Goal: Navigation & Orientation: Find specific page/section

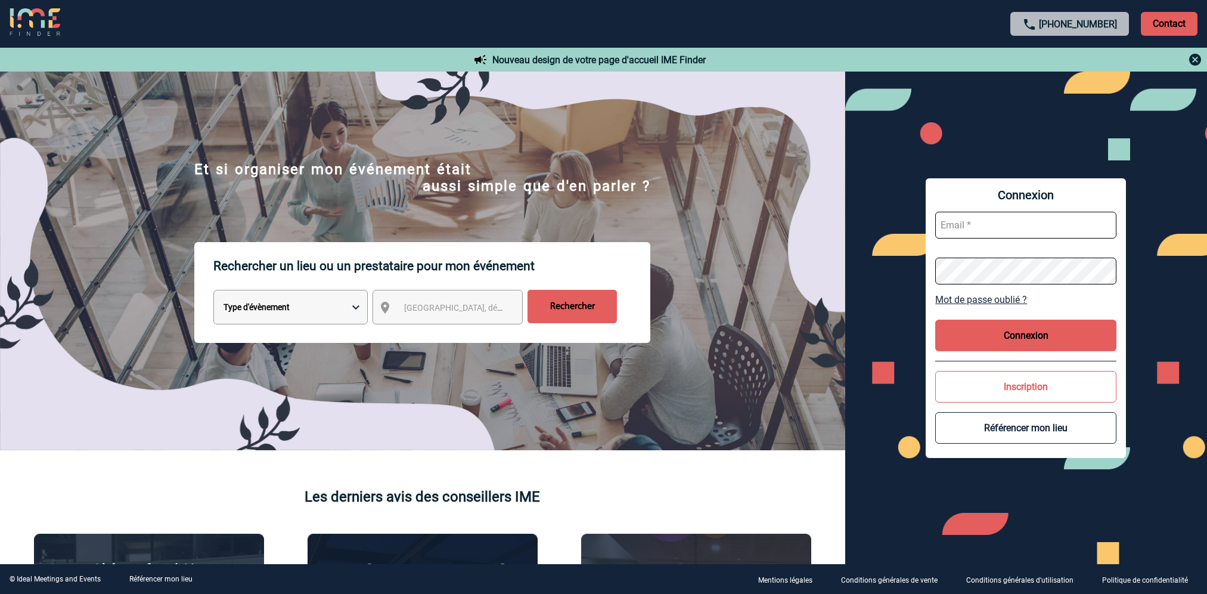
click at [1023, 229] on input "text" at bounding box center [1025, 225] width 181 height 27
type input "delphine.lafage@capgemini.com"
click at [1021, 332] on button "Connexion" at bounding box center [1025, 335] width 181 height 32
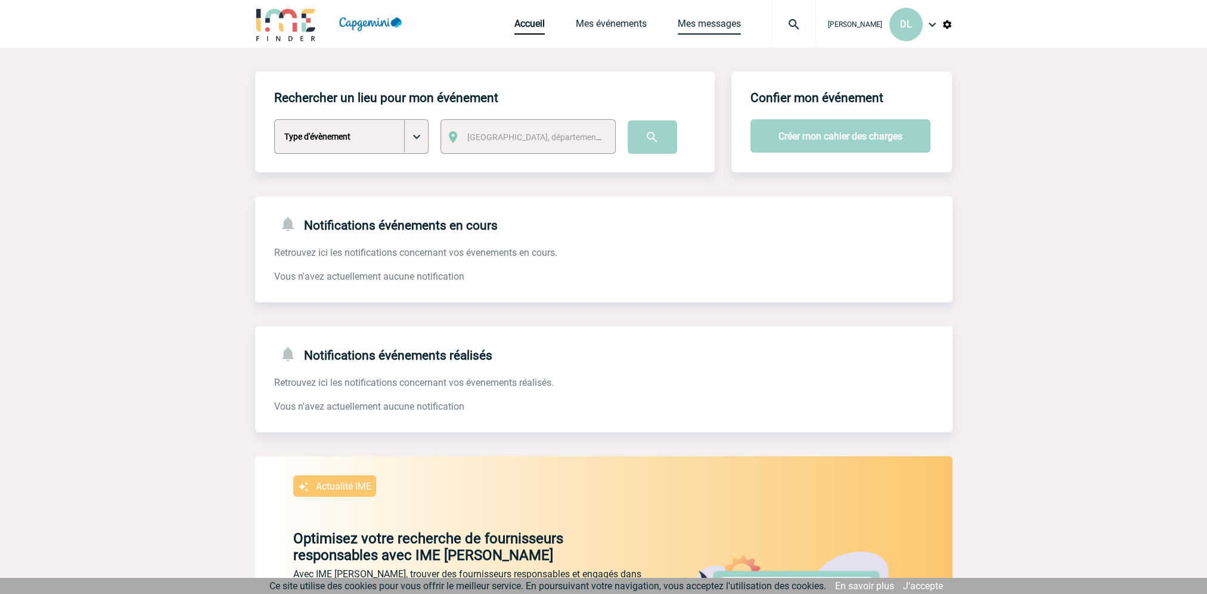
click at [720, 23] on link "Mes messages" at bounding box center [709, 26] width 63 height 17
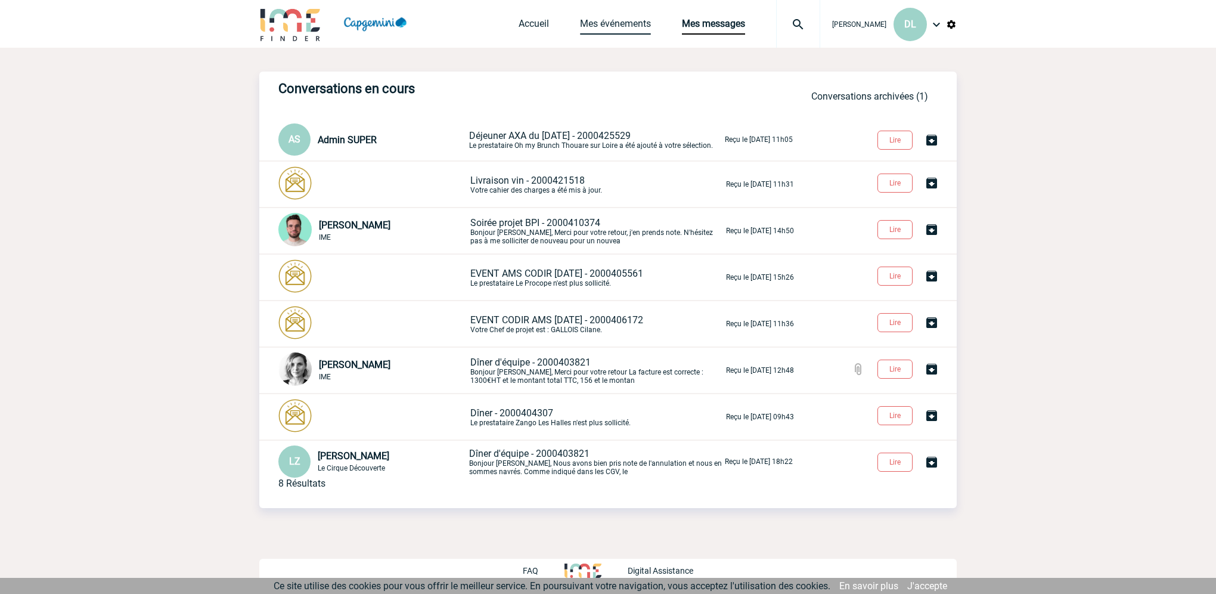
click at [612, 21] on link "Mes événements" at bounding box center [615, 26] width 71 height 17
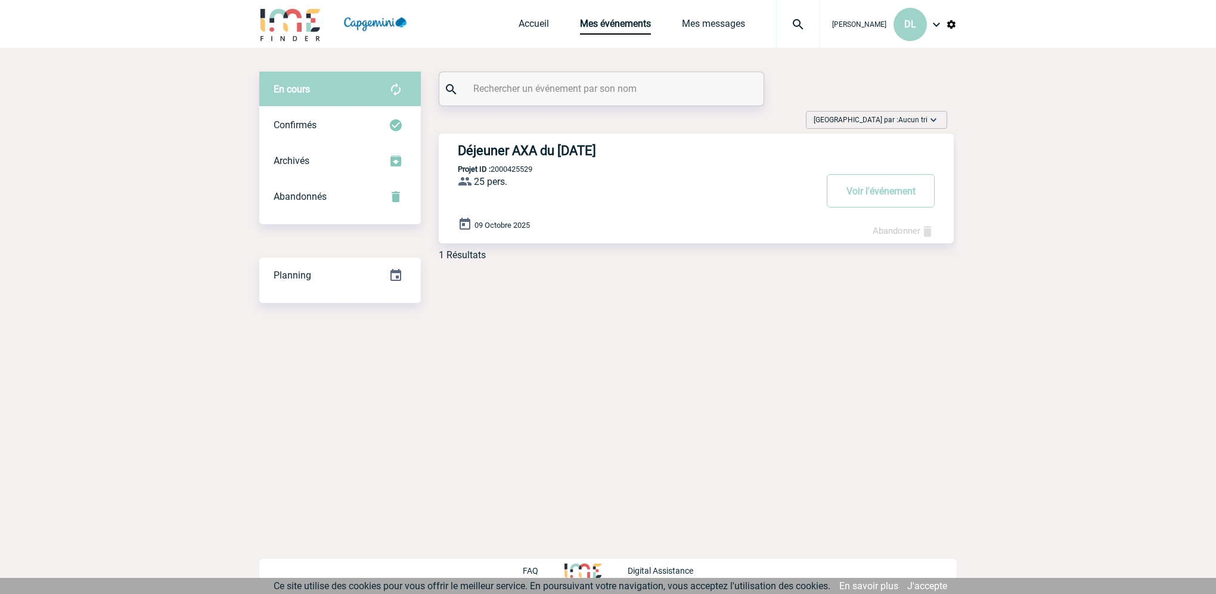
click at [628, 329] on body "[PERSON_NAME] DL Accueil Mes événements" at bounding box center [608, 297] width 1216 height 594
